Goal: Transaction & Acquisition: Purchase product/service

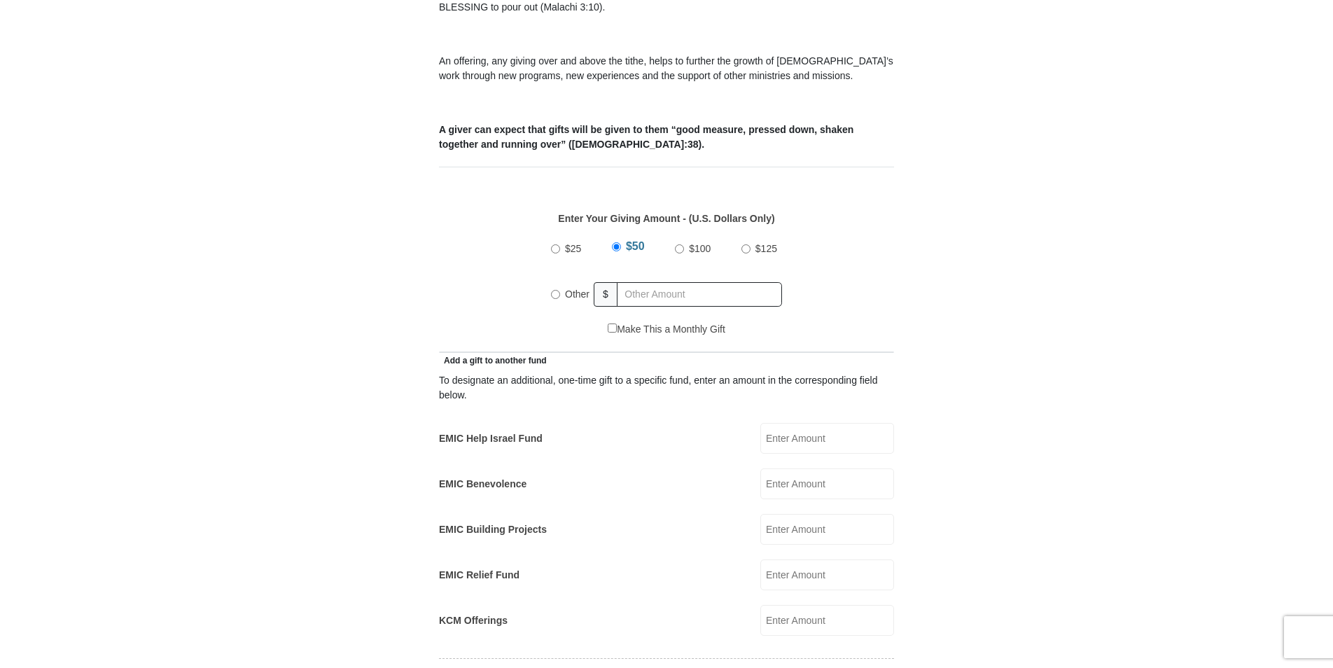
scroll to position [500, 0]
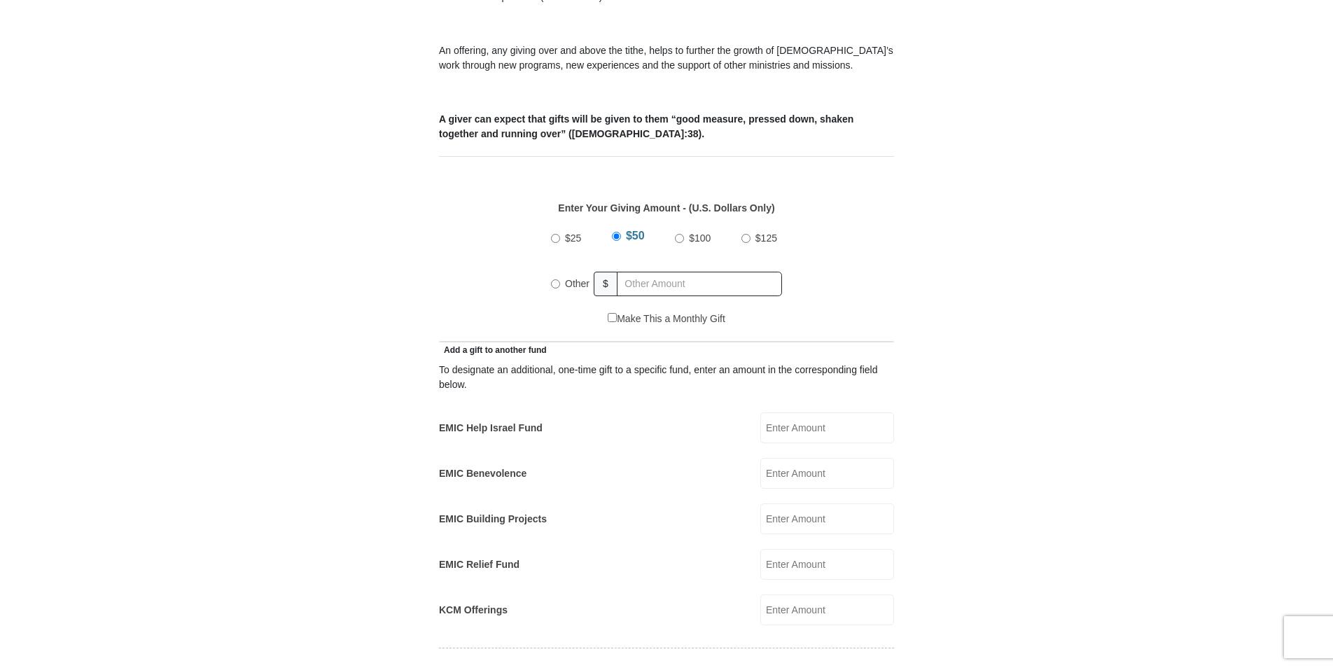
click at [557, 279] on input "Other" at bounding box center [555, 283] width 9 height 9
radio input "true"
click at [783, 412] on input "EMIC Help Israel Fund" at bounding box center [827, 427] width 134 height 31
type input "200.00"
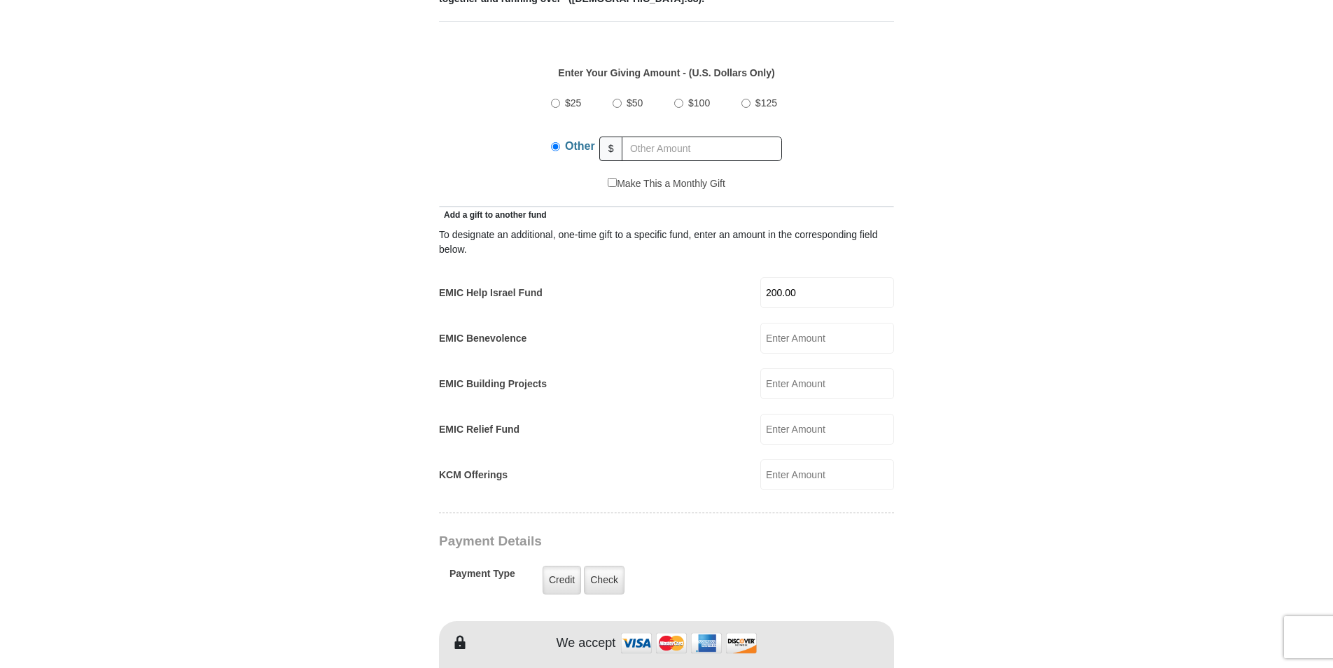
scroll to position [640, 0]
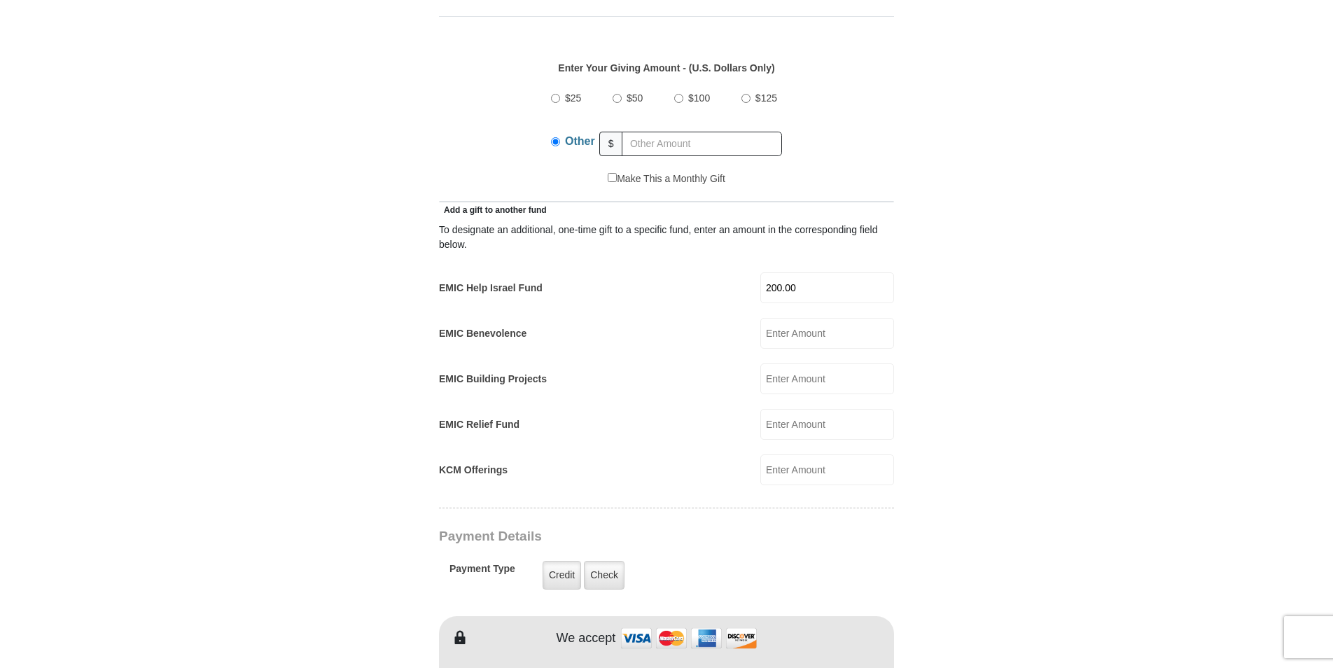
click at [772, 454] on input "KCM Offerings" at bounding box center [827, 469] width 134 height 31
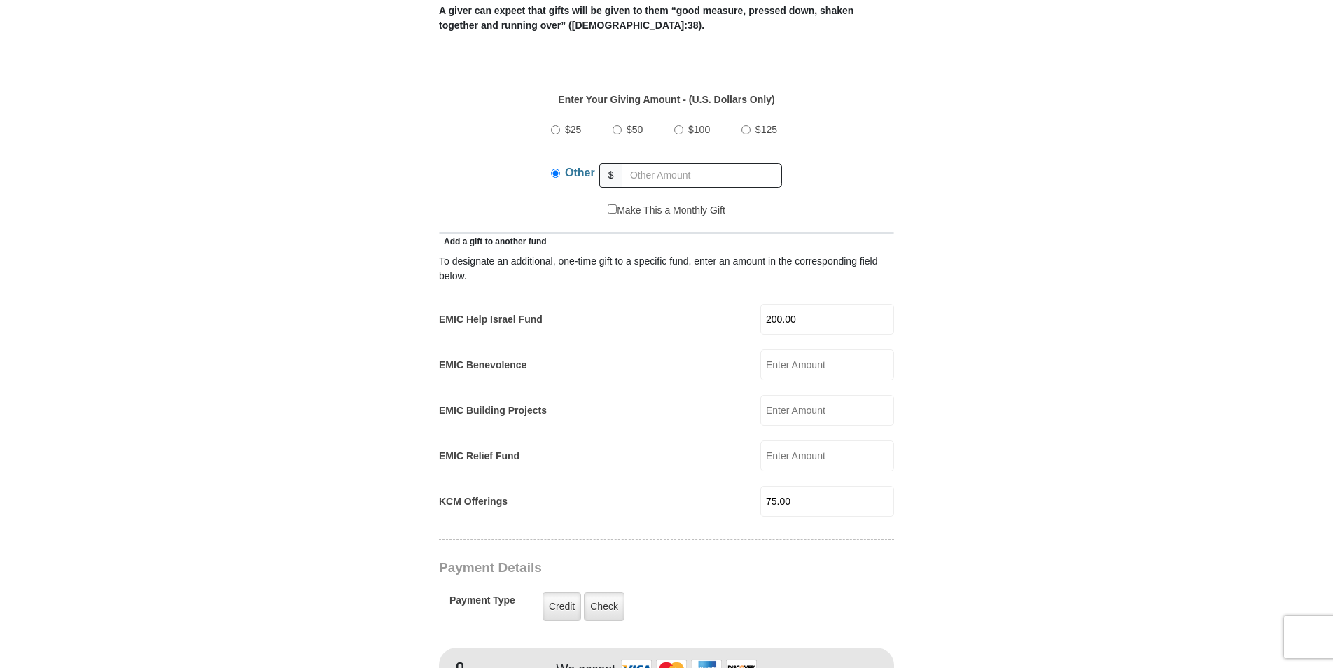
scroll to position [611, 0]
drag, startPoint x: 804, startPoint y: 482, endPoint x: 758, endPoint y: 480, distance: 46.3
click at [758, 484] on div "KCM Offerings 75.00 KCM Offerings Amount must be a valid number Make This a Mon…" at bounding box center [666, 499] width 455 height 31
type input "125.00"
click at [787, 438] on input "EMIC Relief Fund" at bounding box center [827, 453] width 134 height 31
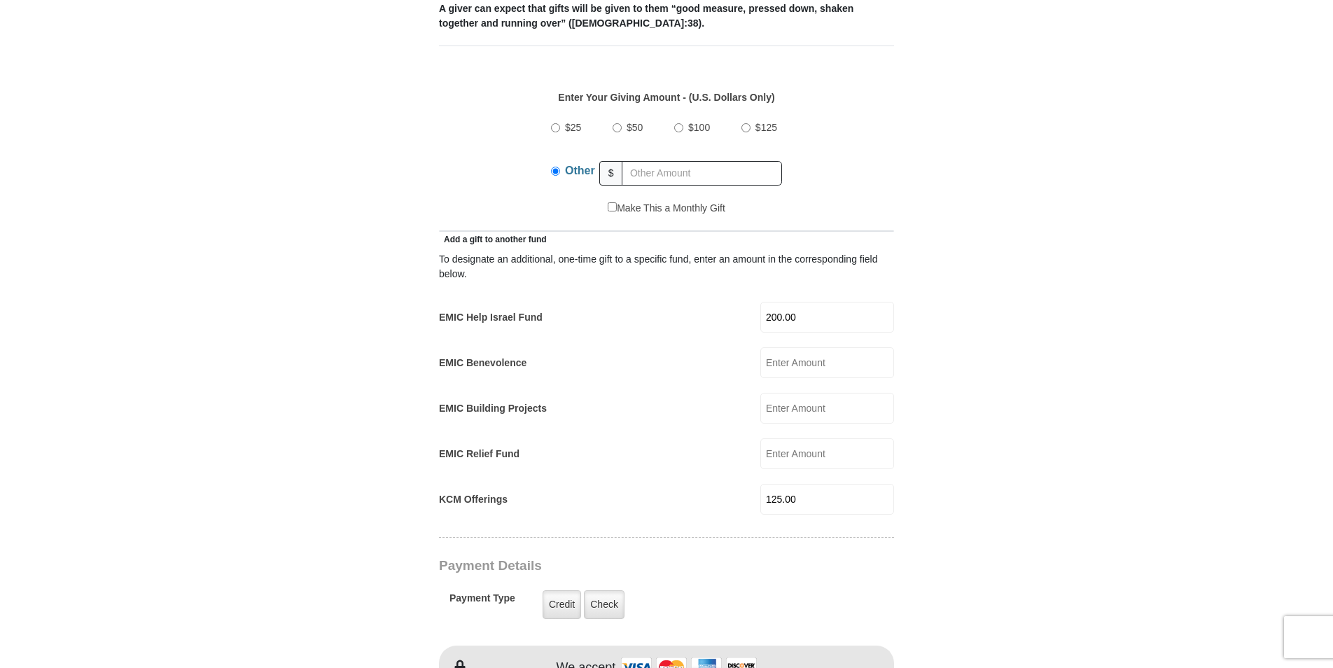
type input "50.00"
click at [637, 161] on input "text" at bounding box center [702, 173] width 160 height 25
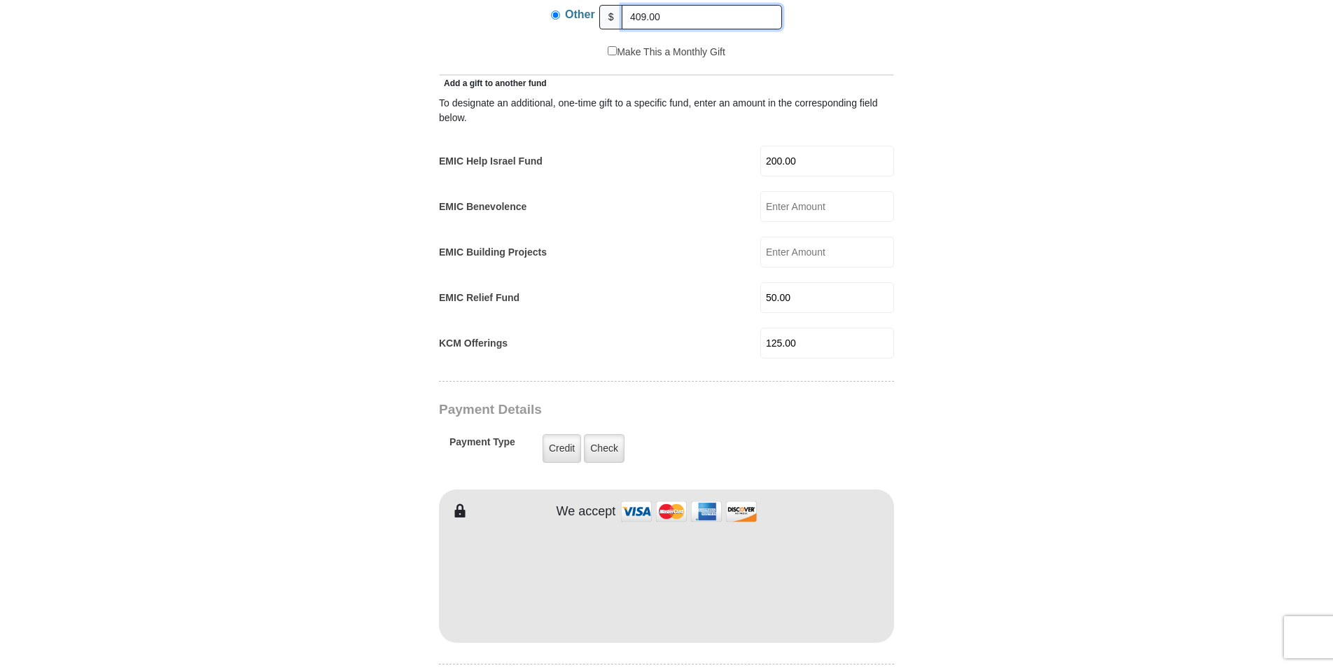
scroll to position [763, 0]
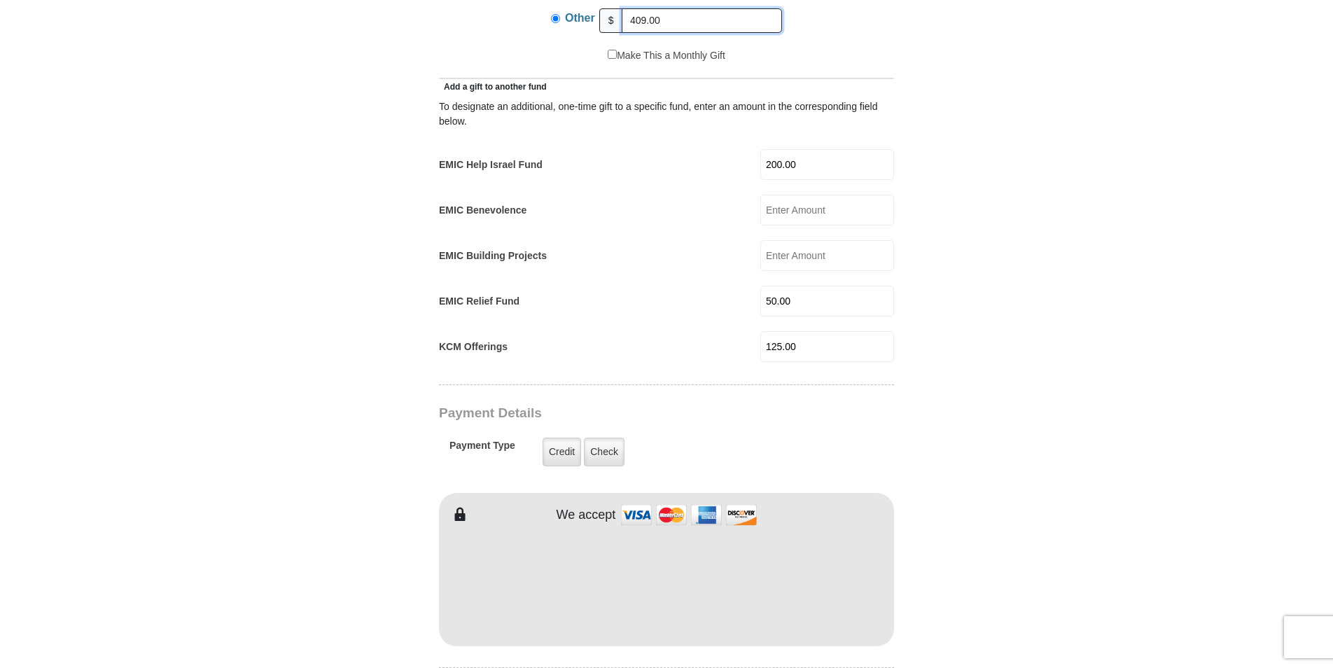
type input "409.00"
click at [784, 195] on input "EMIC Benevolence" at bounding box center [827, 210] width 134 height 31
type input "20.00"
click at [783, 240] on input "EMIC Building Projects" at bounding box center [827, 255] width 134 height 31
type input "20.00"
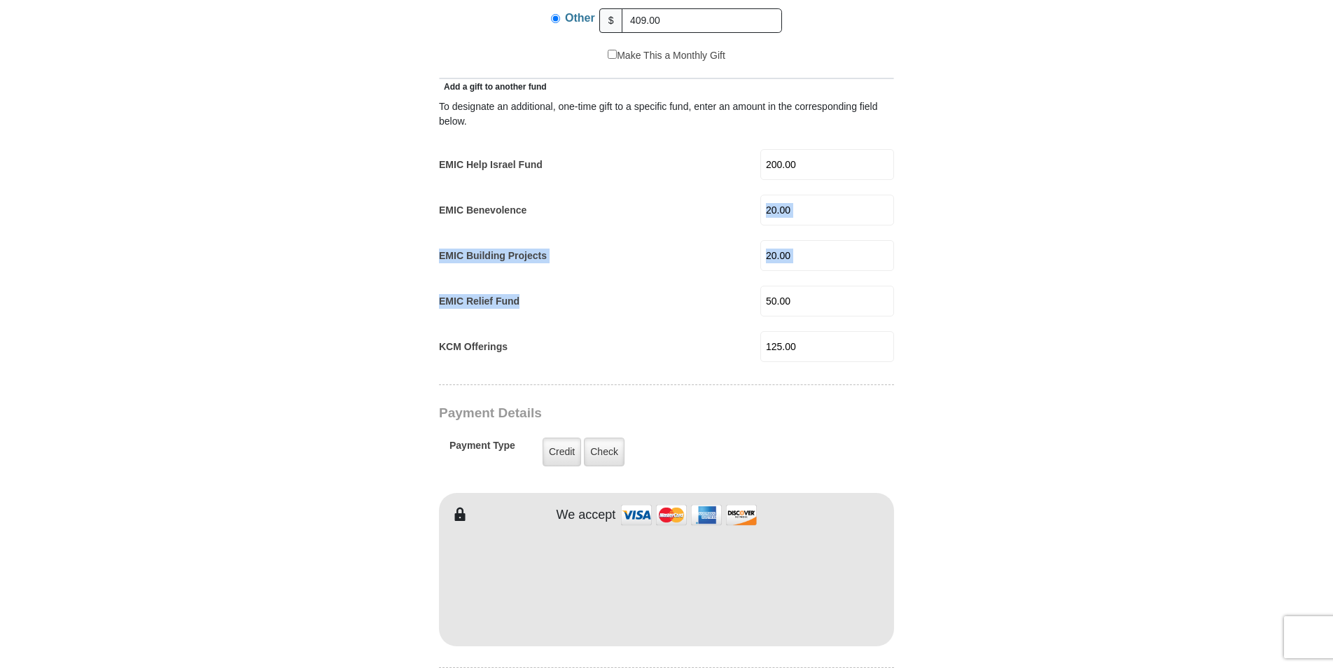
drag, startPoint x: 1333, startPoint y: 207, endPoint x: 1335, endPoint y: 263, distance: 55.4
click at [1333, 263] on html "Eagle Mountain International Church Online Giving Because of gifts like yours, …" at bounding box center [666, 565] width 1333 height 2657
drag, startPoint x: 1335, startPoint y: 263, endPoint x: 1226, endPoint y: 269, distance: 108.7
click at [1226, 269] on body "Eagle Mountain International Church Online Giving Because of gifts like yours, …" at bounding box center [666, 565] width 1333 height 2657
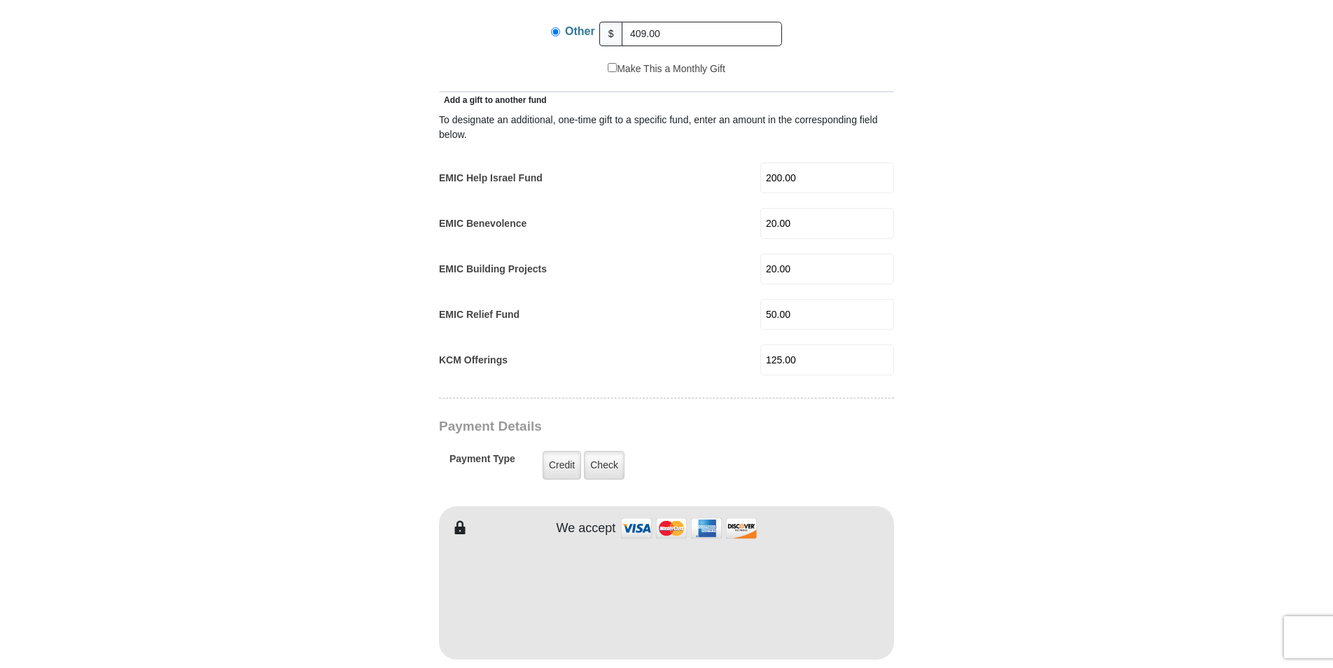
drag, startPoint x: 832, startPoint y: 205, endPoint x: 753, endPoint y: 200, distance: 79.3
click at [753, 208] on div "EMIC Benevolence 20.00 EMIC Benevolence Amount must be a valid number Make This…" at bounding box center [666, 223] width 455 height 31
drag, startPoint x: 812, startPoint y: 204, endPoint x: 721, endPoint y: 218, distance: 92.9
click at [721, 218] on div "EMIC Benevolence 20.00 EMIC Benevolence Amount must be a valid number Make This…" at bounding box center [666, 223] width 455 height 31
drag, startPoint x: 810, startPoint y: 206, endPoint x: 751, endPoint y: 205, distance: 58.8
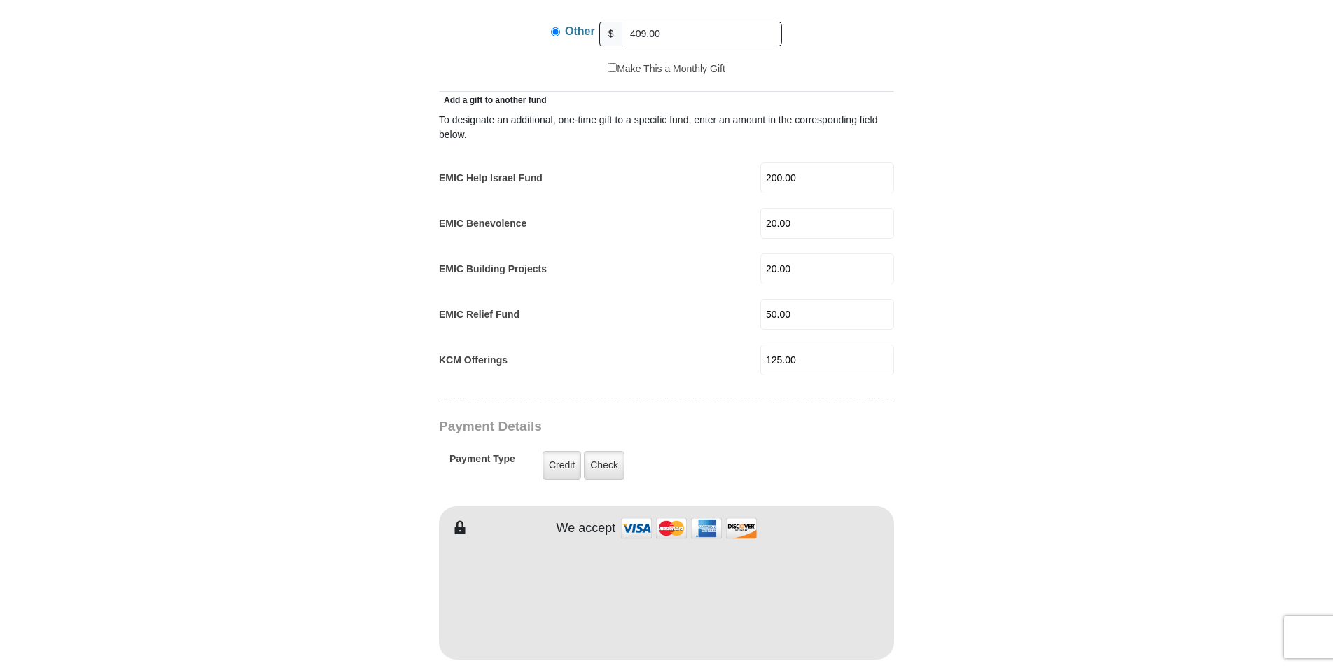
click at [751, 208] on div "EMIC Benevolence 20.00 EMIC Benevolence Amount must be a valid number Make This…" at bounding box center [666, 223] width 455 height 31
type input "25.00"
click at [792, 256] on input "20.00" at bounding box center [827, 268] width 134 height 31
drag, startPoint x: 807, startPoint y: 251, endPoint x: 716, endPoint y: 263, distance: 91.8
click at [716, 263] on div "EMIC Building Projects 20.00 EMIC Building Projects Amount must be a valid numb…" at bounding box center [666, 268] width 455 height 31
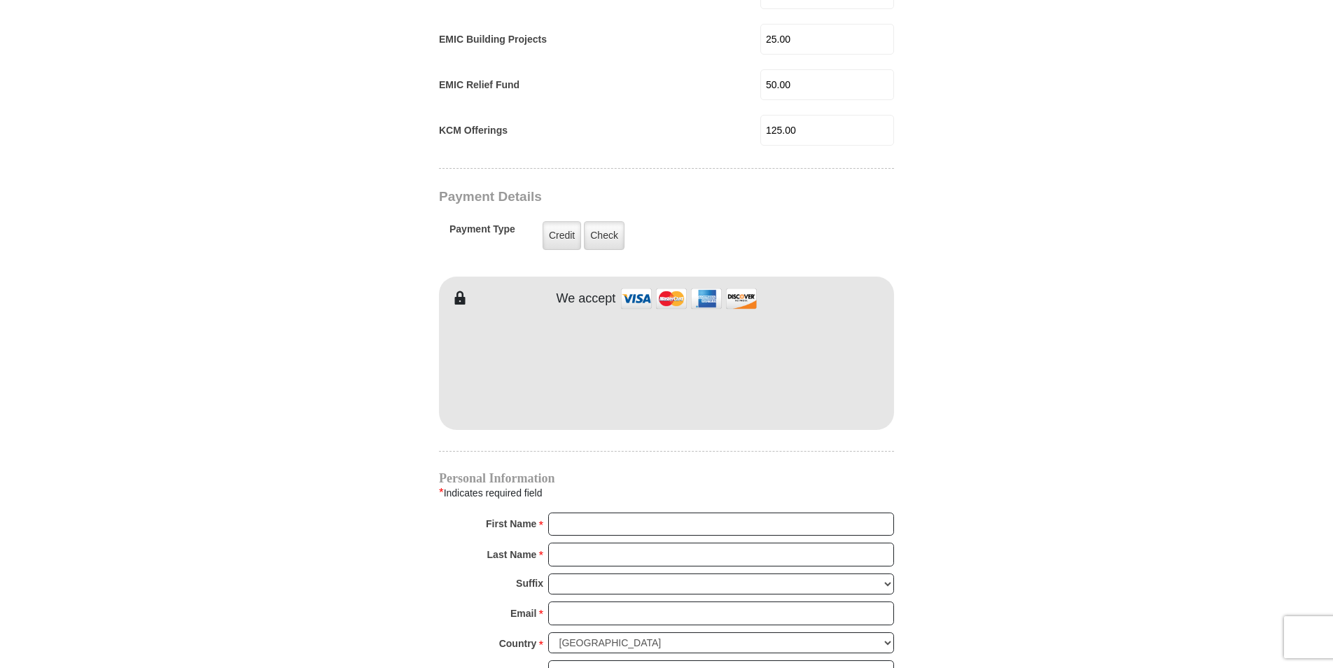
scroll to position [988, 0]
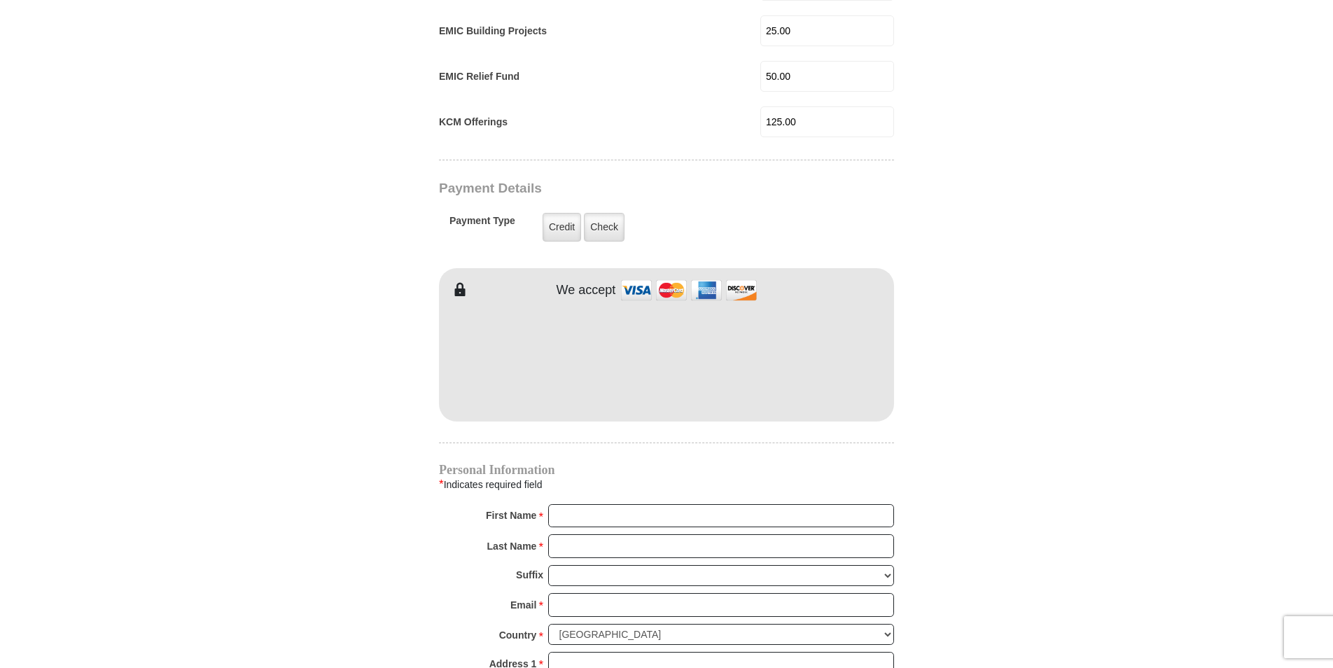
type input "25.00"
click at [580, 504] on input "First Name *" at bounding box center [721, 516] width 346 height 24
type input "Barbara"
type input "Stude"
type input "shetranslr@charter.net"
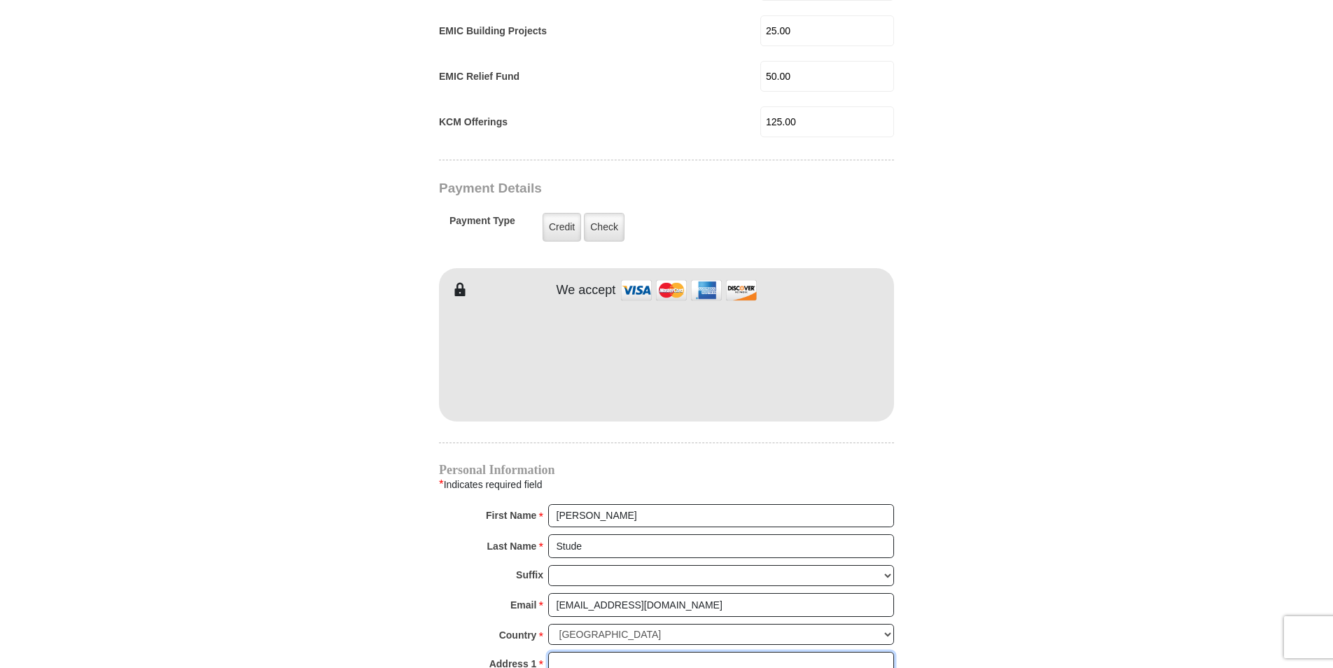
type input "508 Odie Dr"
type input "Fort Worth"
select select "TX"
type input "76108"
type input "8173953040"
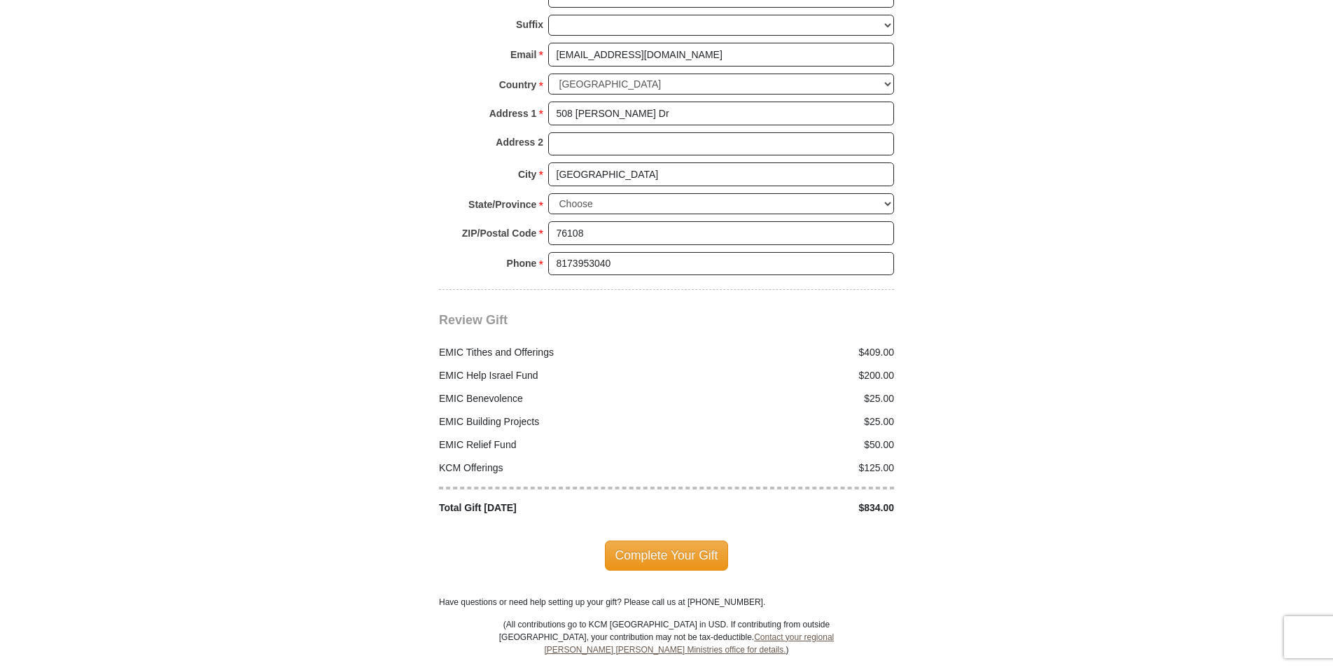
scroll to position [1549, 0]
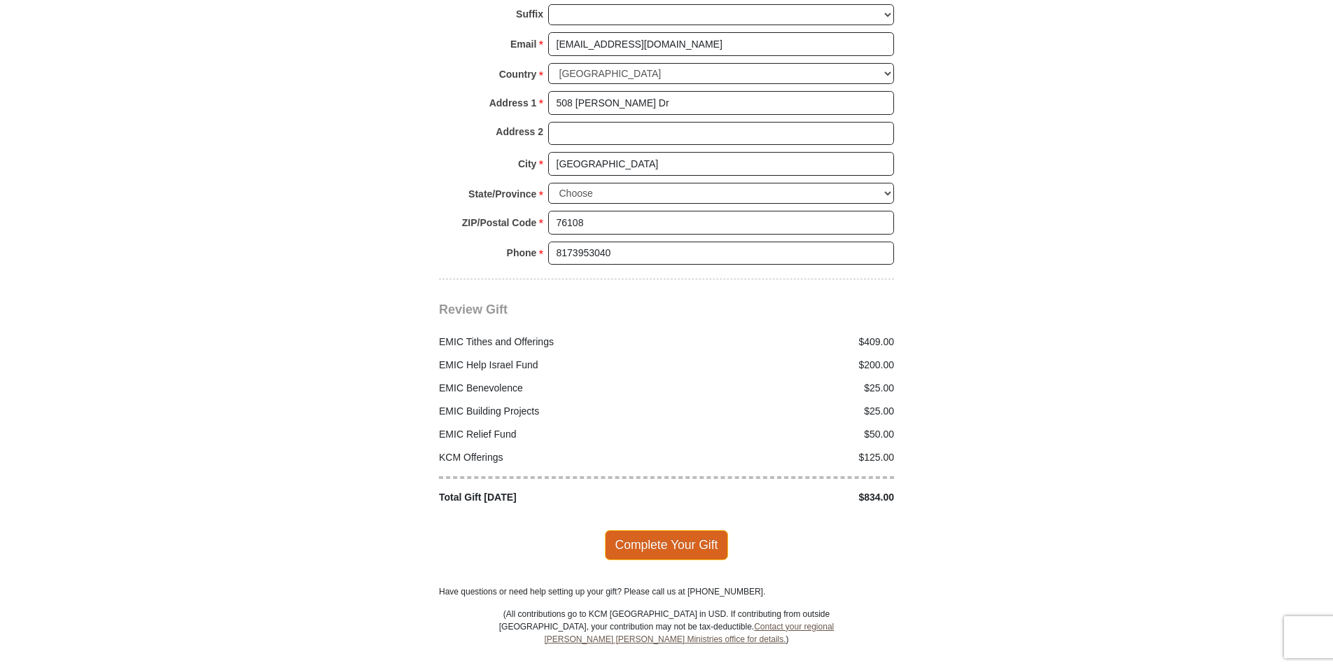
click at [698, 535] on span "Complete Your Gift" at bounding box center [667, 544] width 124 height 29
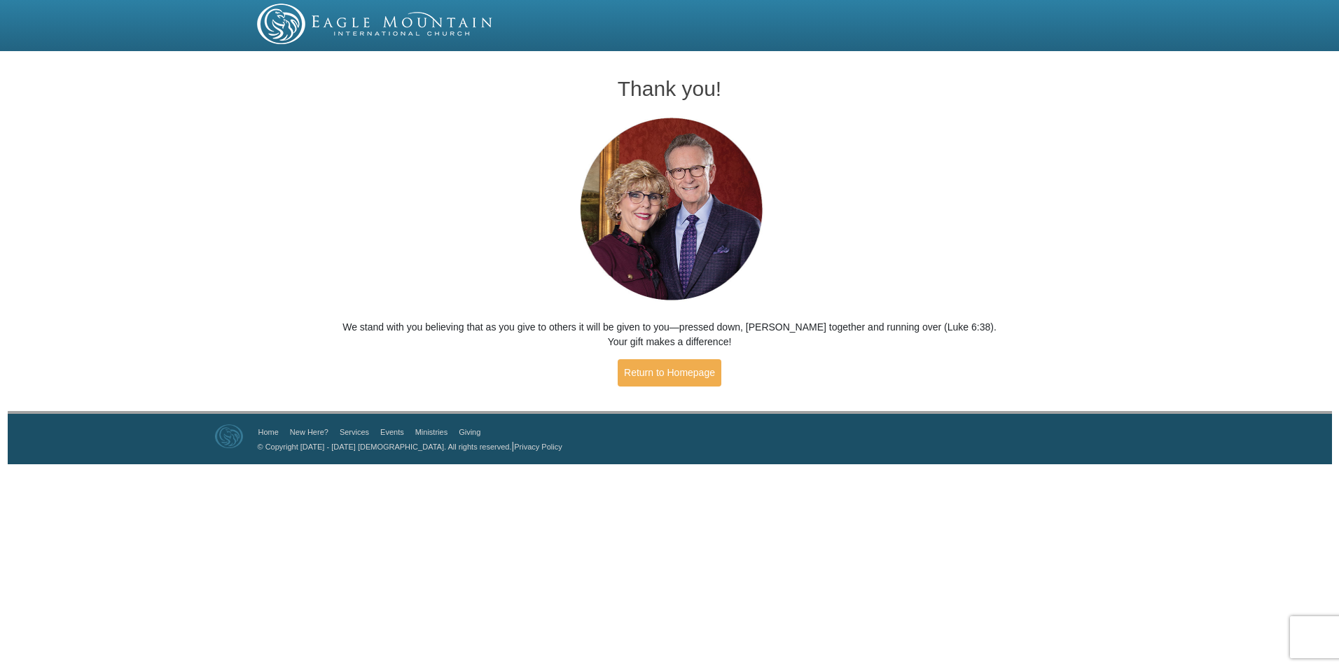
click at [1285, 13] on div at bounding box center [669, 25] width 1339 height 51
